Goal: Task Accomplishment & Management: Manage account settings

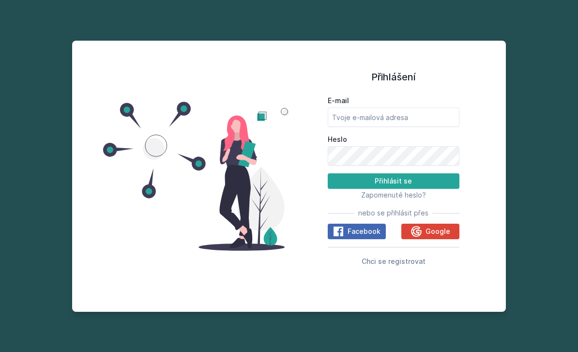
click at [393, 189] on button "Přihlásit se" at bounding box center [394, 180] width 132 height 15
type input "[EMAIL_ADDRESS][PERSON_NAME][DOMAIN_NAME]"
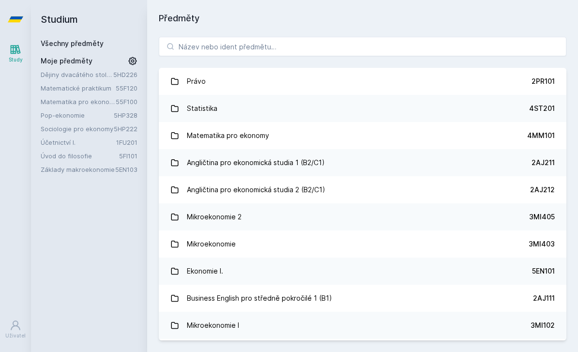
click at [111, 76] on link "Dějiny dvacátého století I" at bounding box center [77, 75] width 73 height 10
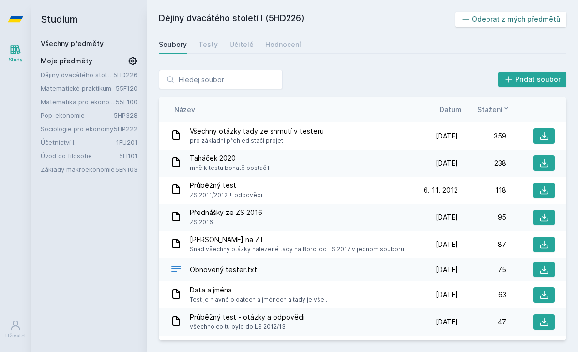
click at [520, 24] on button "Odebrat z mých předmětů" at bounding box center [511, 19] width 112 height 15
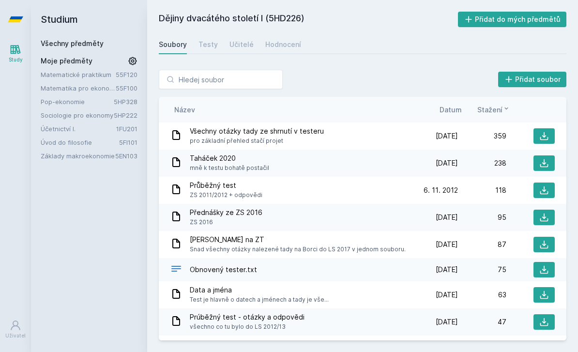
click at [71, 77] on link "Matematické praktikum" at bounding box center [78, 75] width 75 height 10
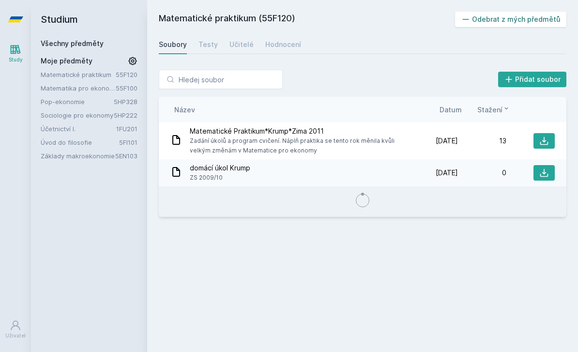
click at [489, 15] on button "Odebrat z mých předmětů" at bounding box center [511, 19] width 112 height 15
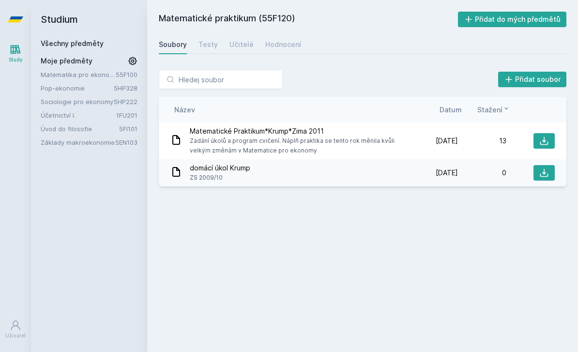
click at [125, 76] on link "55F100" at bounding box center [127, 75] width 22 height 8
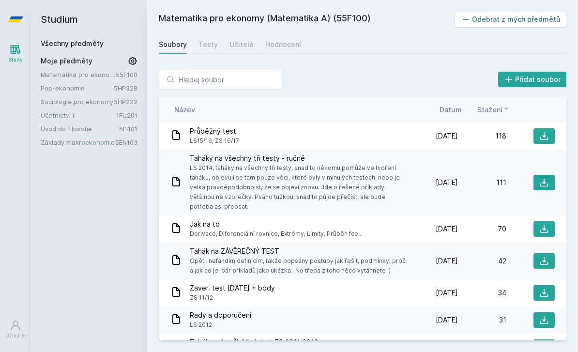
click at [499, 20] on button "Odebrat z mých předmětů" at bounding box center [511, 19] width 112 height 15
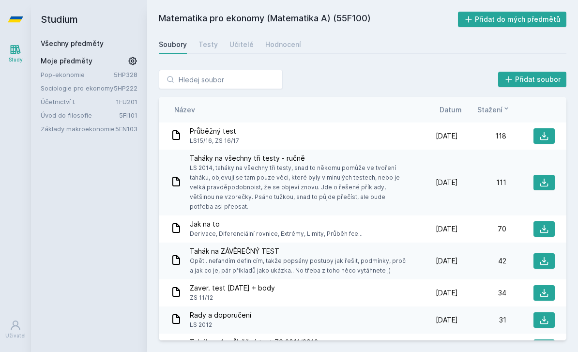
click at [71, 75] on link "Pop-ekonomie" at bounding box center [77, 75] width 73 height 10
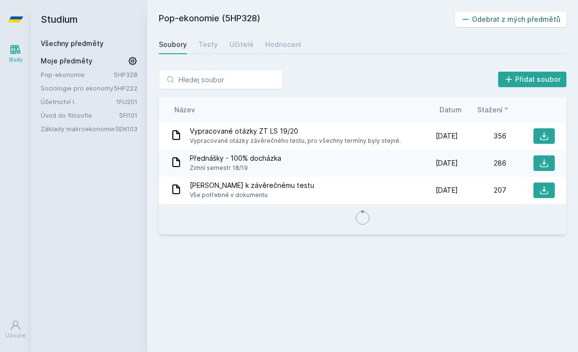
click at [470, 19] on icon at bounding box center [466, 20] width 10 height 10
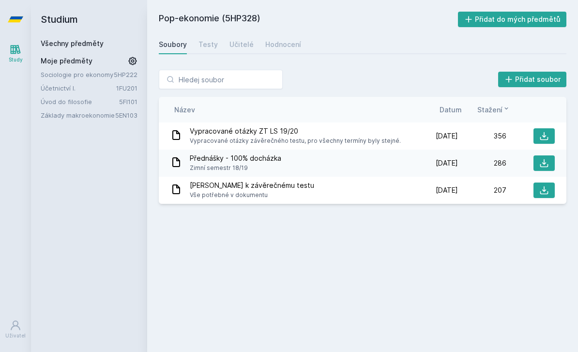
click at [87, 80] on div "Sociologie pro ekonomy 5HP222 Účetnictví I. 1FU201 Úvod do filosofie 5FI101 Zák…" at bounding box center [89, 95] width 97 height 50
click at [120, 72] on link "5HP222" at bounding box center [126, 75] width 24 height 8
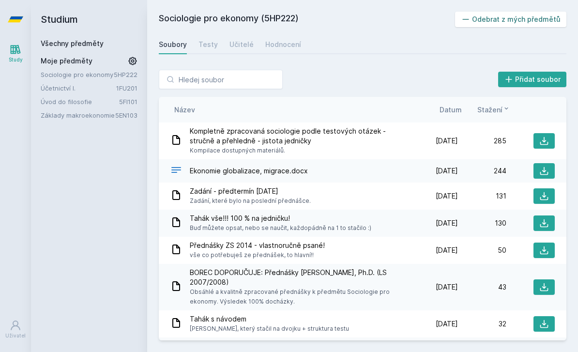
click at [468, 22] on icon at bounding box center [466, 20] width 10 height 10
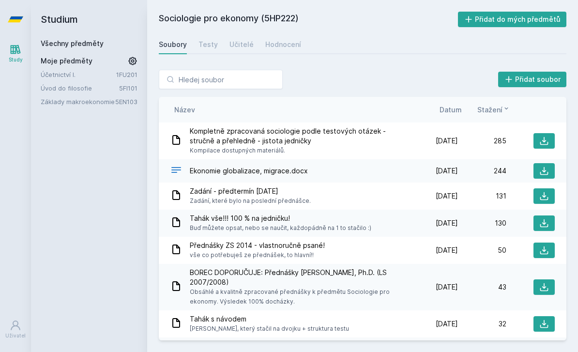
click at [50, 77] on link "Účetnictví I." at bounding box center [79, 75] width 76 height 10
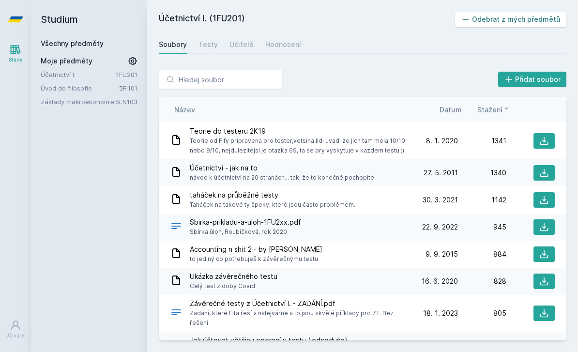
click at [503, 16] on button "Odebrat z mých předmětů" at bounding box center [511, 19] width 112 height 15
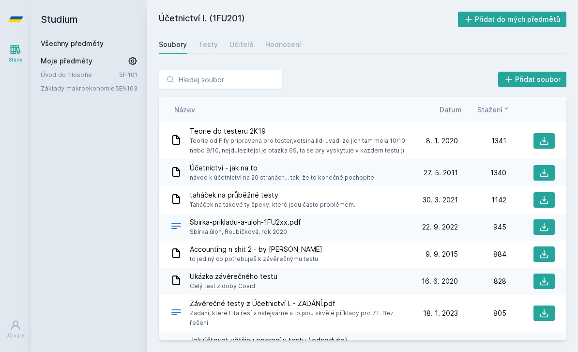
click at [129, 72] on link "5FI101" at bounding box center [128, 75] width 18 height 8
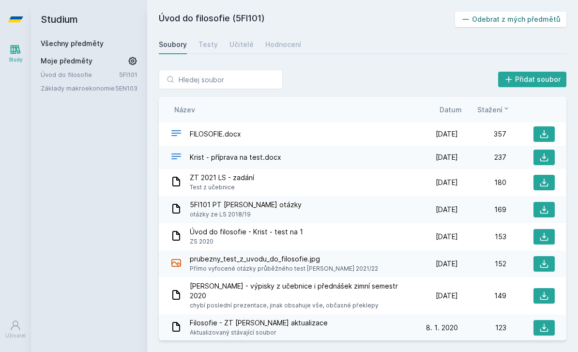
click at [496, 22] on button "Odebrat z mých předmětů" at bounding box center [511, 19] width 112 height 15
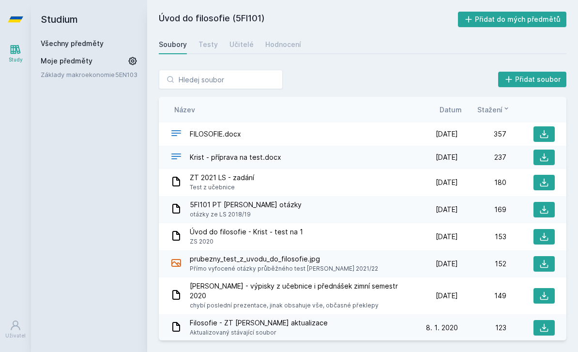
click at [109, 75] on link "Základy makroekonomie" at bounding box center [78, 75] width 75 height 10
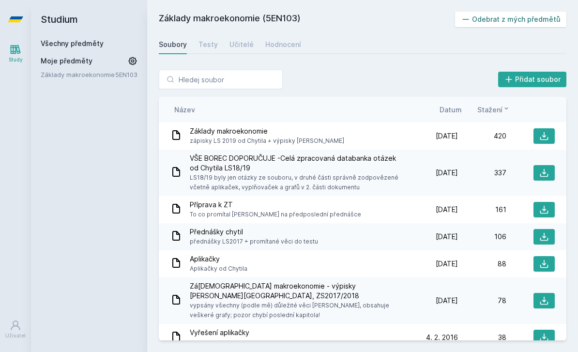
click at [499, 16] on button "Odebrat z mých předmětů" at bounding box center [511, 19] width 112 height 15
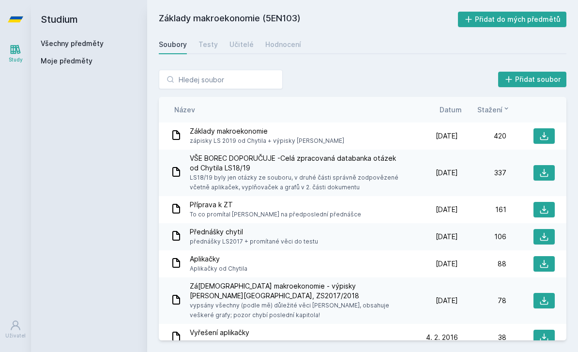
click at [107, 47] on div "Všechny předměty" at bounding box center [89, 44] width 97 height 10
click at [85, 45] on link "Všechny předměty" at bounding box center [72, 43] width 63 height 8
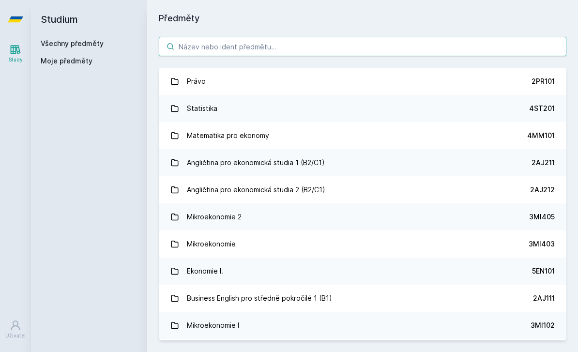
click at [219, 49] on input "search" at bounding box center [363, 46] width 408 height 19
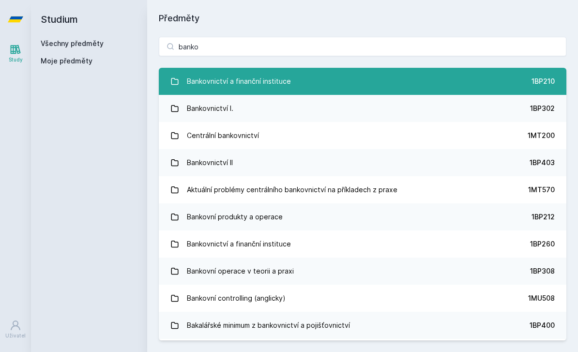
type input "banko"
click at [486, 70] on link "Bankovnictví a finanční instituce 1BP210" at bounding box center [363, 81] width 408 height 27
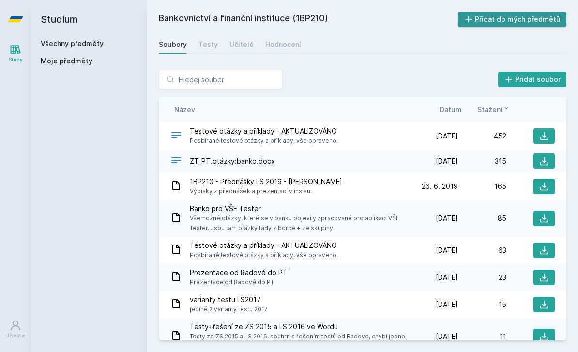
click at [545, 17] on button "Přidat do mých předmětů" at bounding box center [512, 19] width 109 height 15
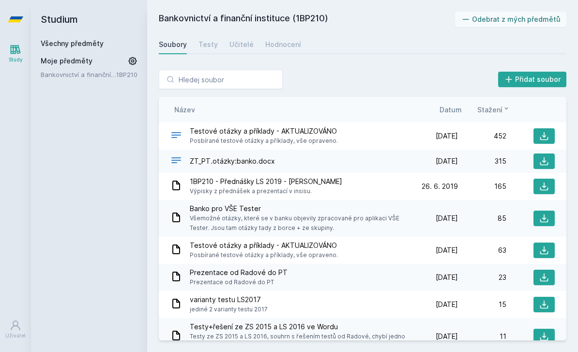
click at [116, 45] on div "Všechny předměty" at bounding box center [89, 44] width 97 height 10
click at [106, 44] on div "Všechny předměty" at bounding box center [89, 44] width 97 height 10
click at [52, 47] on link "Všechny předměty" at bounding box center [72, 43] width 63 height 8
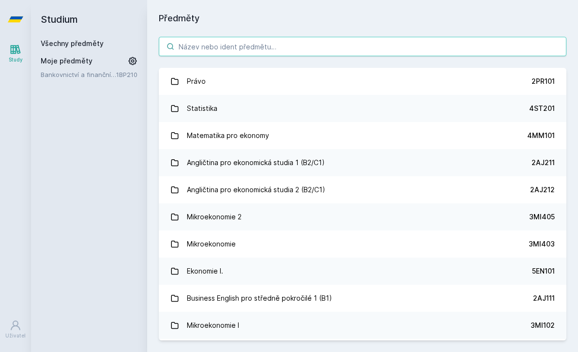
click at [223, 44] on input "search" at bounding box center [363, 46] width 408 height 19
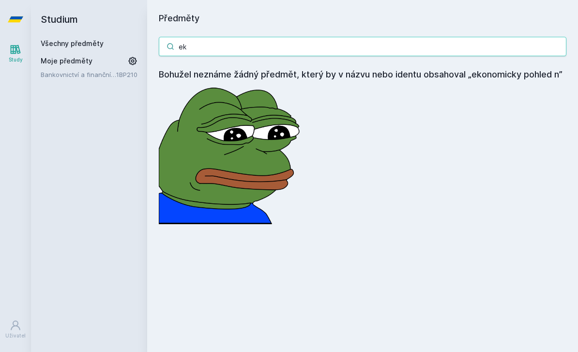
type input "e"
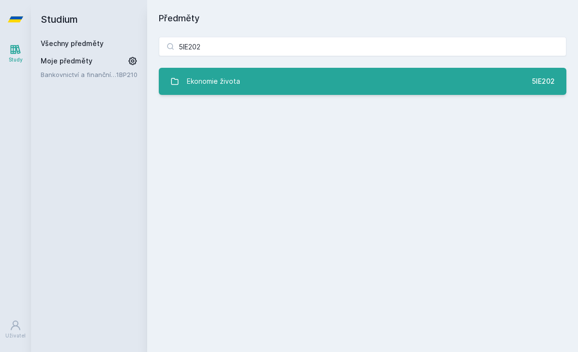
type input "5IE202"
click at [374, 79] on link "Ekonomie života 5IE202" at bounding box center [363, 81] width 408 height 27
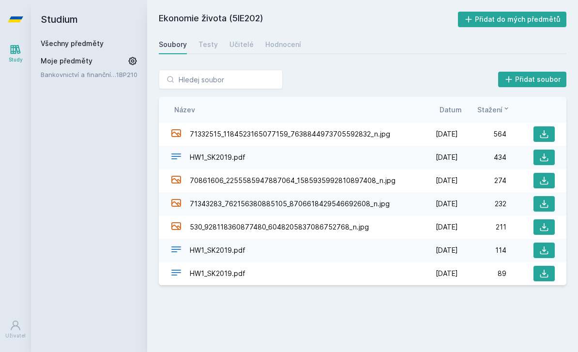
click at [82, 44] on link "Všechny předměty" at bounding box center [72, 43] width 63 height 8
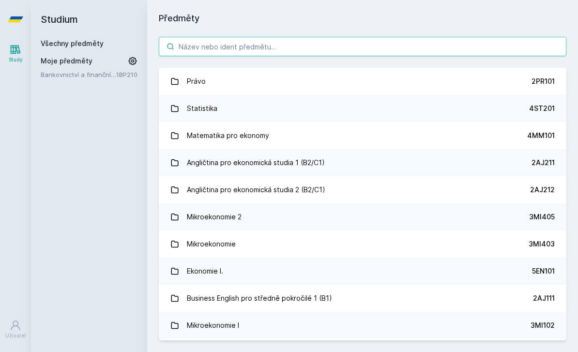
click at [206, 46] on input "search" at bounding box center [363, 46] width 408 height 19
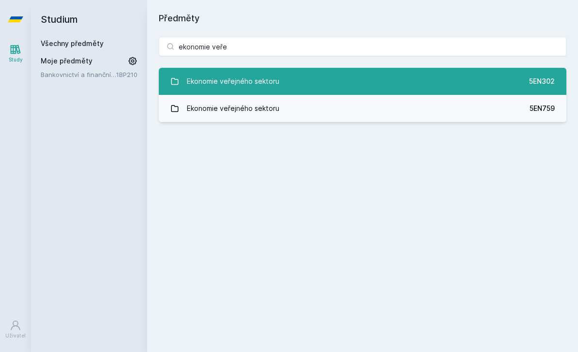
type input "ekonomie veře"
click at [367, 68] on link "Ekonomie veřejného sektoru 5EN302" at bounding box center [363, 81] width 408 height 27
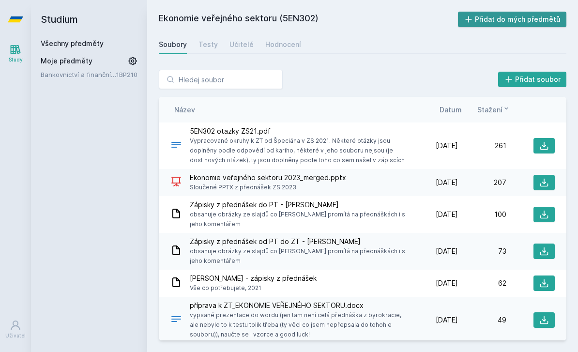
click at [511, 19] on button "Přidat do mých předmětů" at bounding box center [512, 19] width 109 height 15
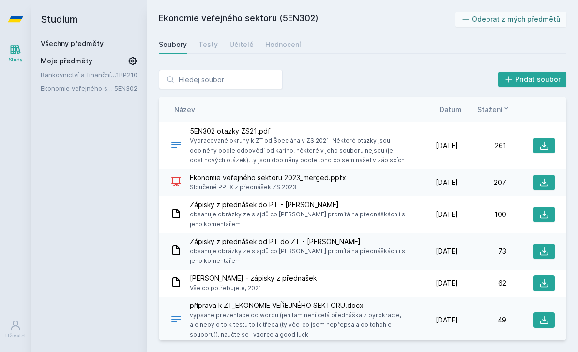
click at [91, 47] on link "Všechny předměty" at bounding box center [72, 43] width 63 height 8
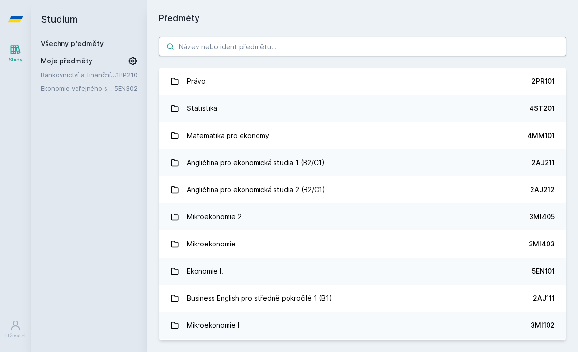
click at [295, 52] on input "search" at bounding box center [363, 46] width 408 height 19
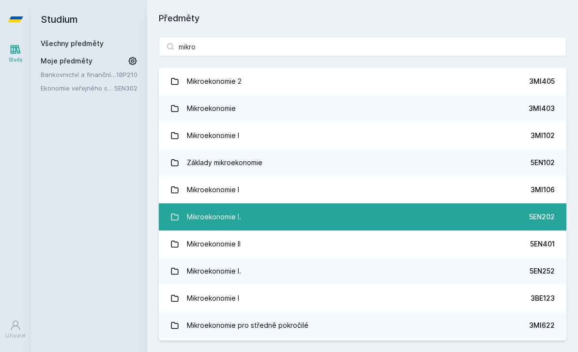
type input "mikro"
click at [536, 223] on link "Mikroekonomie I. 5EN202" at bounding box center [363, 216] width 408 height 27
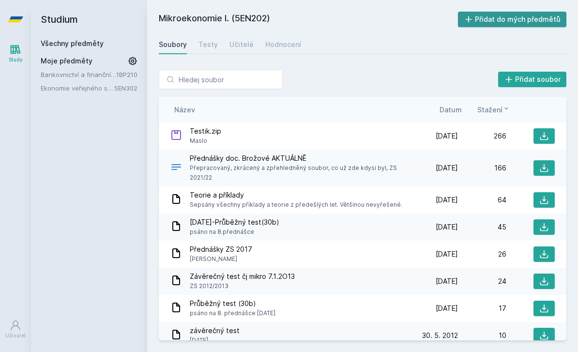
click at [486, 19] on button "Přidat do mých předmětů" at bounding box center [512, 19] width 109 height 15
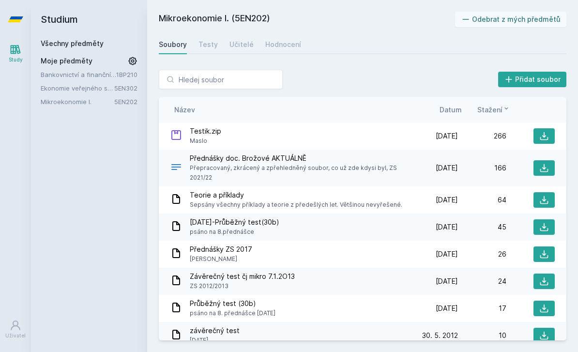
click at [95, 45] on link "Všechny předměty" at bounding box center [72, 43] width 63 height 8
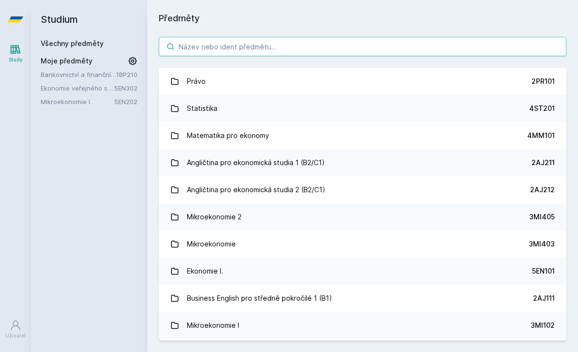
click at [200, 45] on input "search" at bounding box center [363, 46] width 408 height 19
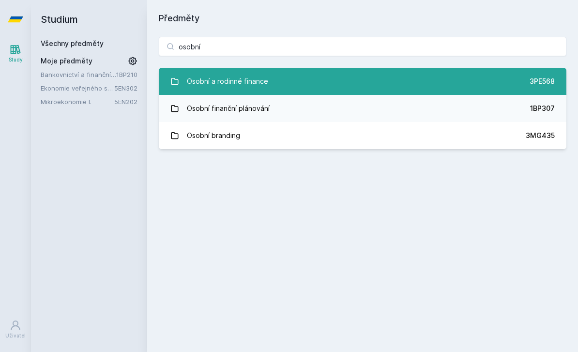
type input "osobní"
click at [318, 79] on link "Osobní a rodinné finance 3PE568" at bounding box center [363, 81] width 408 height 27
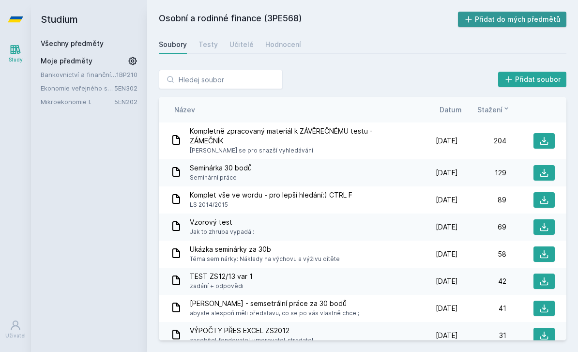
click at [490, 18] on button "Přidat do mých předmětů" at bounding box center [512, 19] width 109 height 15
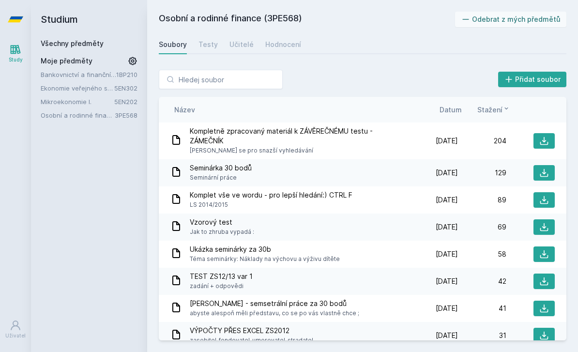
click at [69, 45] on link "Všechny předměty" at bounding box center [72, 43] width 63 height 8
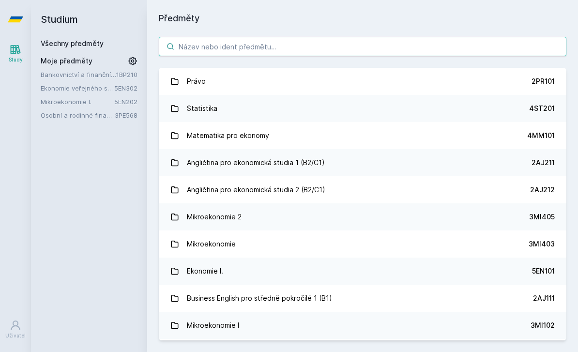
click at [204, 44] on input "search" at bounding box center [363, 46] width 408 height 19
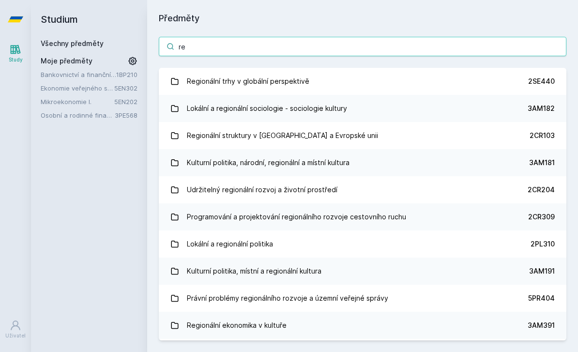
type input "r"
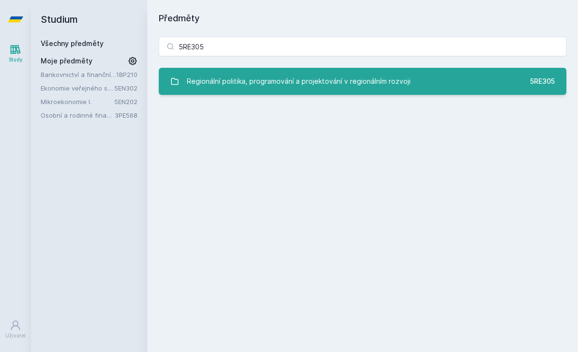
type input "5RE305"
click at [411, 90] on link "Regionální politika, programování a projektování v regionálním rozvoji 5RE305" at bounding box center [363, 81] width 408 height 27
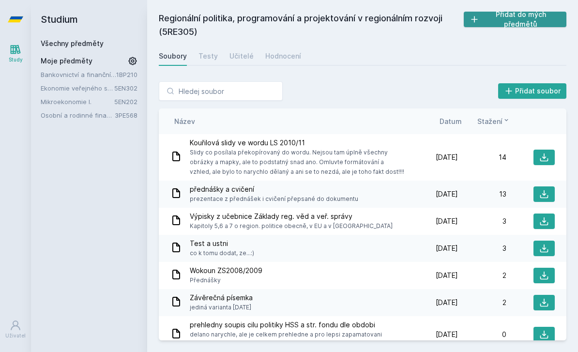
click at [514, 19] on button "Přidat do mých předmětů" at bounding box center [515, 19] width 103 height 15
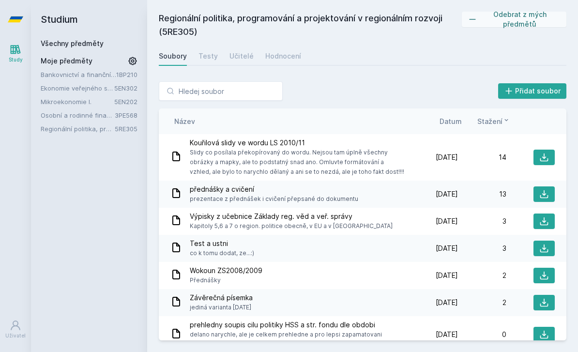
click at [60, 47] on link "Všechny předměty" at bounding box center [72, 43] width 63 height 8
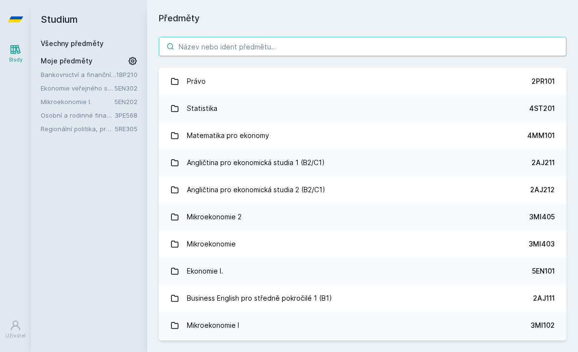
click at [198, 46] on input "search" at bounding box center [363, 46] width 408 height 19
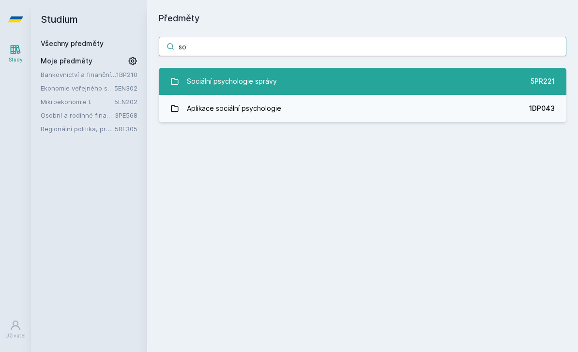
type input "s"
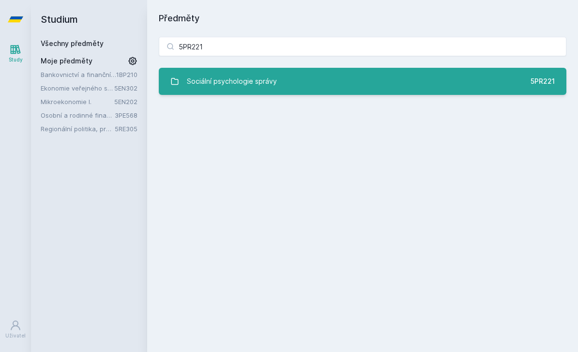
type input "5PR221"
click at [287, 91] on link "Sociální psychologie správy 5PR221" at bounding box center [363, 81] width 408 height 27
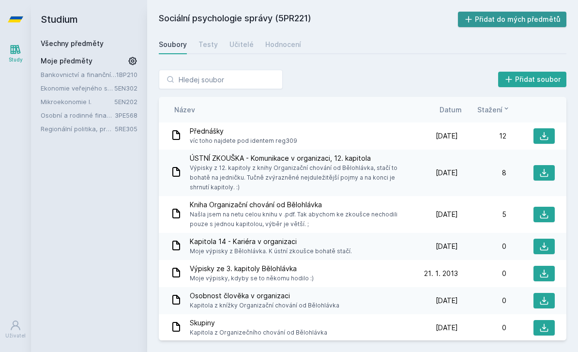
click at [516, 24] on button "Přidat do mých předmětů" at bounding box center [512, 19] width 109 height 15
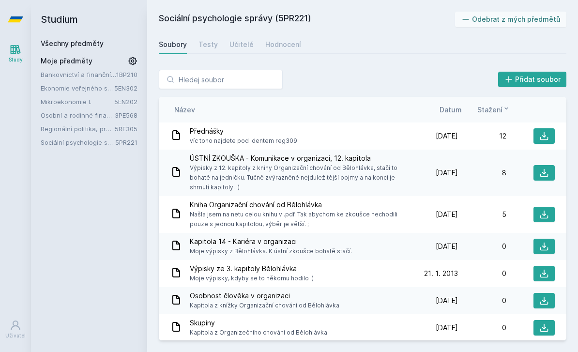
click at [98, 44] on link "Všechny předměty" at bounding box center [72, 43] width 63 height 8
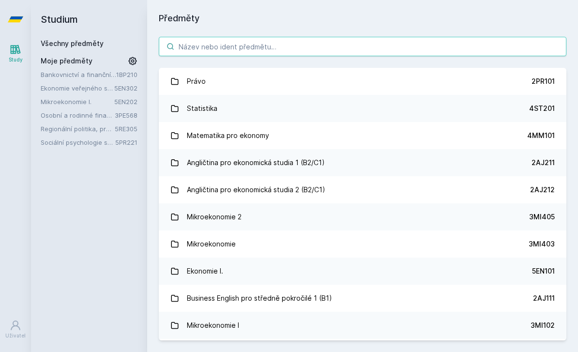
click at [212, 47] on input "search" at bounding box center [363, 46] width 408 height 19
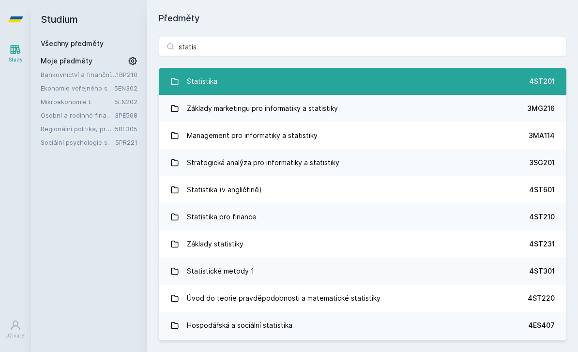
type input "statis"
click at [286, 74] on link "Statistika 4ST201" at bounding box center [363, 81] width 408 height 27
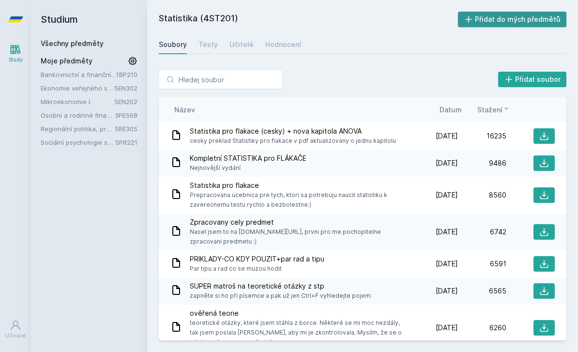
click at [514, 18] on button "Přidat do mých předmětů" at bounding box center [512, 19] width 109 height 15
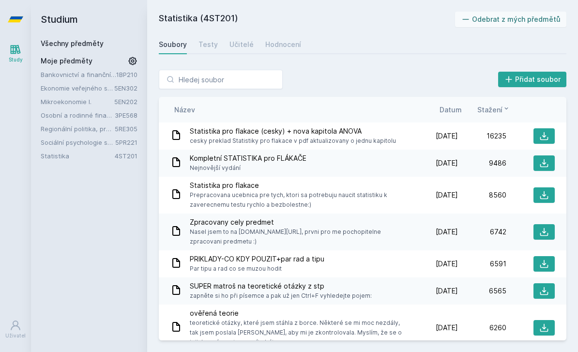
click at [93, 48] on div "Všechny předměty" at bounding box center [89, 44] width 97 height 10
click at [99, 44] on link "Všechny předměty" at bounding box center [72, 43] width 63 height 8
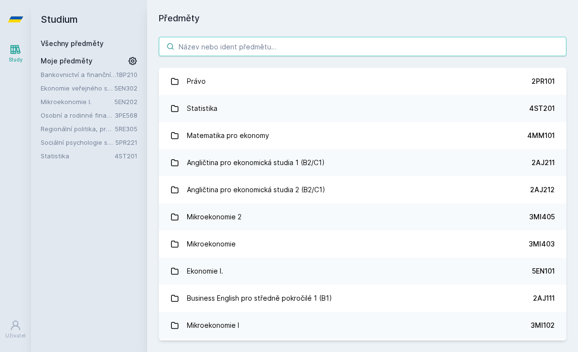
click at [188, 48] on input "search" at bounding box center [363, 46] width 408 height 19
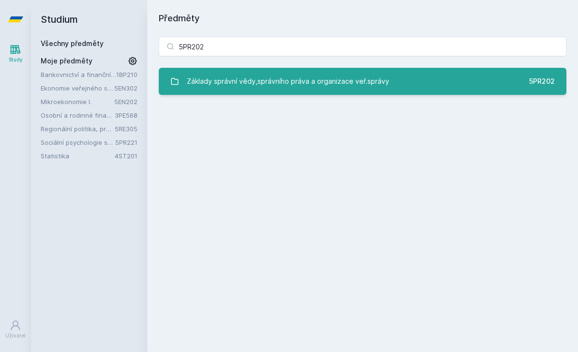
type input "5PR202"
click at [239, 78] on div "Základy správní vědy,správního práva a organizace veř.správy" at bounding box center [288, 81] width 202 height 19
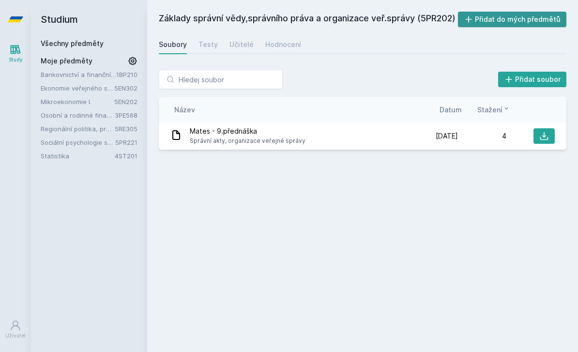
click at [493, 18] on button "Přidat do mých předmětů" at bounding box center [512, 19] width 109 height 15
